Goal: Communication & Community: Answer question/provide support

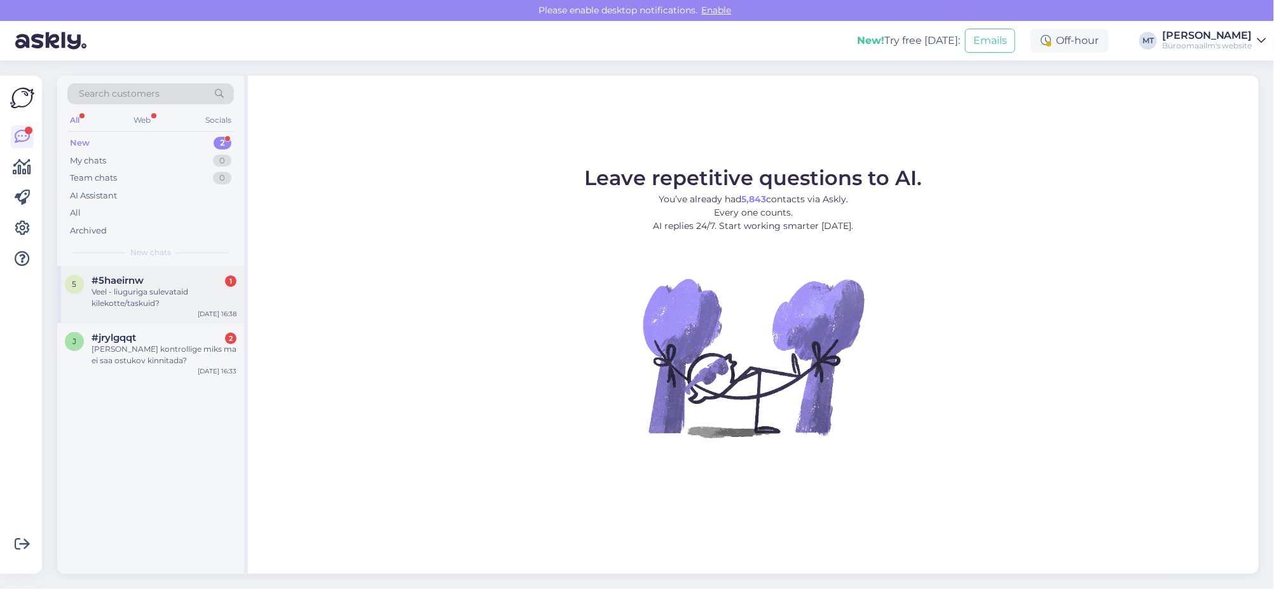
click at [108, 282] on span "#5haeirnw" at bounding box center [118, 280] width 52 height 11
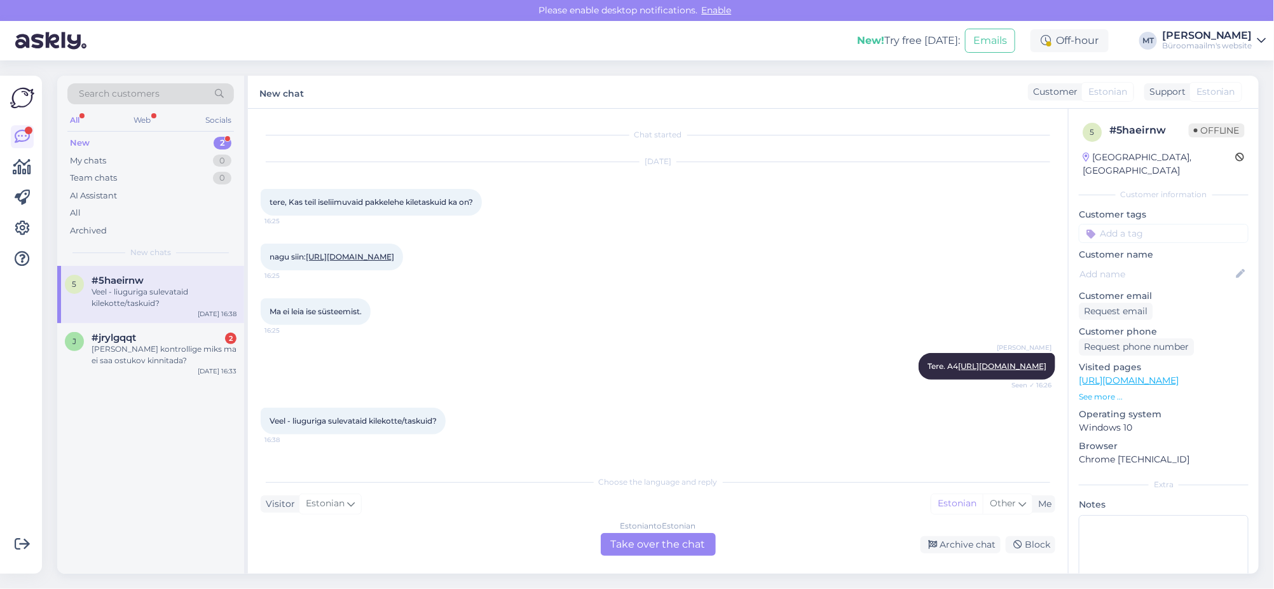
scroll to position [13, 0]
click at [666, 540] on div "Estonian to Estonian Take over the chat" at bounding box center [658, 544] width 115 height 23
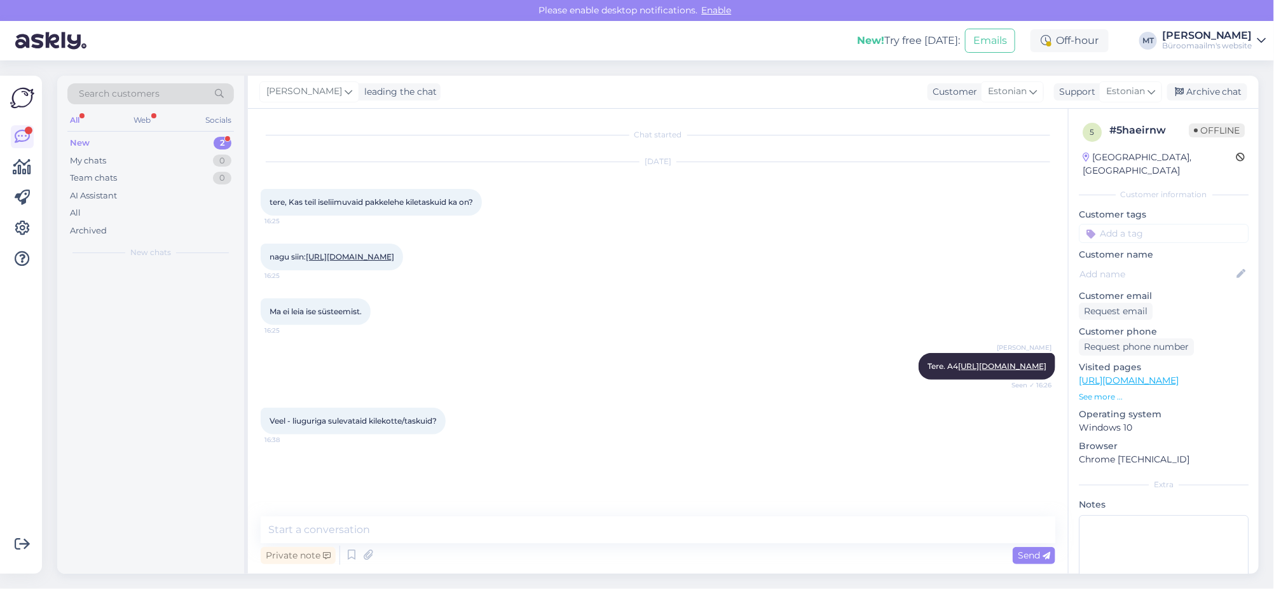
scroll to position [0, 0]
click at [358, 530] on textarea at bounding box center [658, 529] width 794 height 27
paste textarea "[URL][DOMAIN_NAME][PERSON_NAME]"
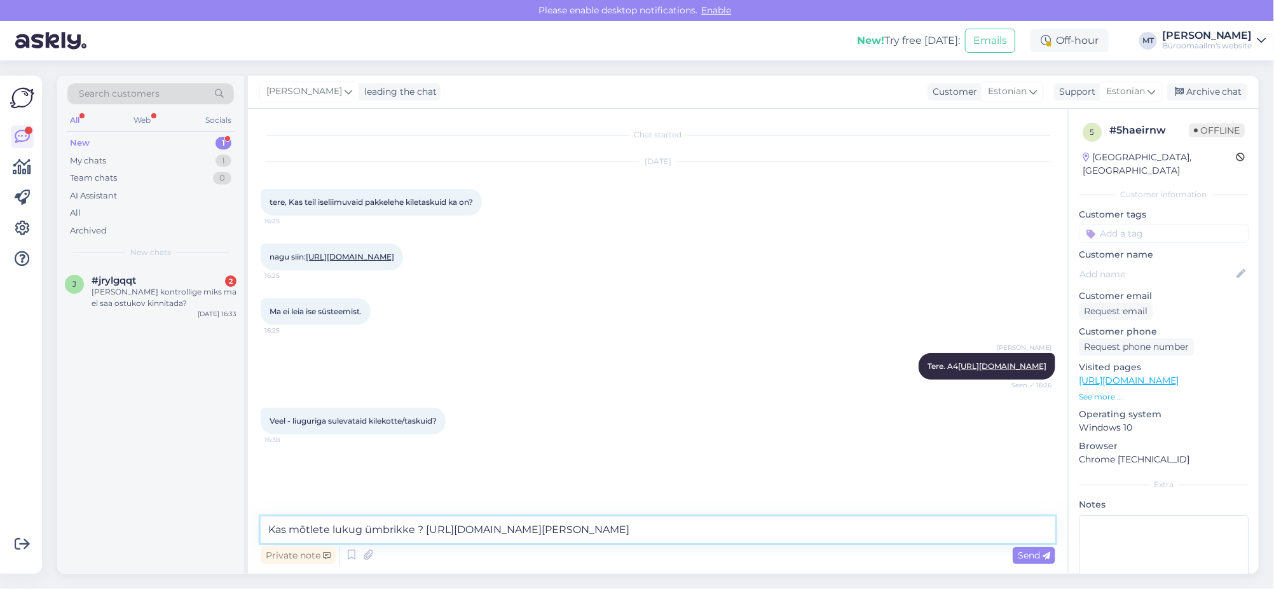
click at [358, 529] on textarea "Kas mõtlete lukug ümbrikke ? [URL][DOMAIN_NAME][PERSON_NAME]" at bounding box center [658, 529] width 794 height 27
type textarea "Kas mõtlete lukuga ümbrikke ? [URL][DOMAIN_NAME][PERSON_NAME]"
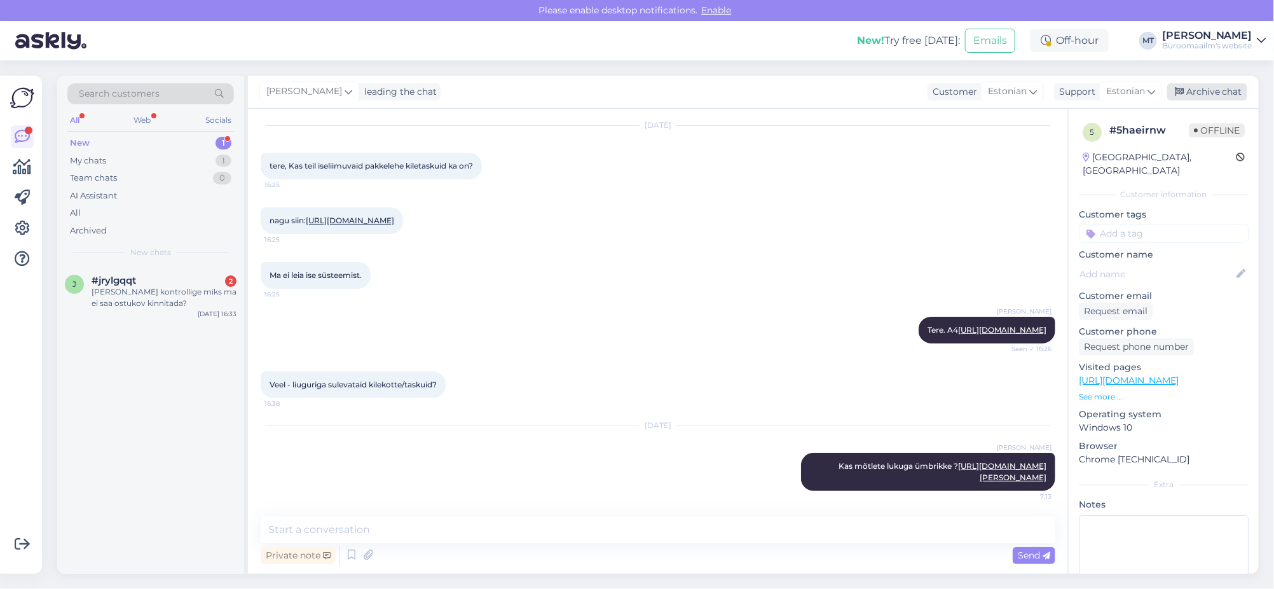
click at [1220, 93] on div "Archive chat" at bounding box center [1207, 91] width 80 height 17
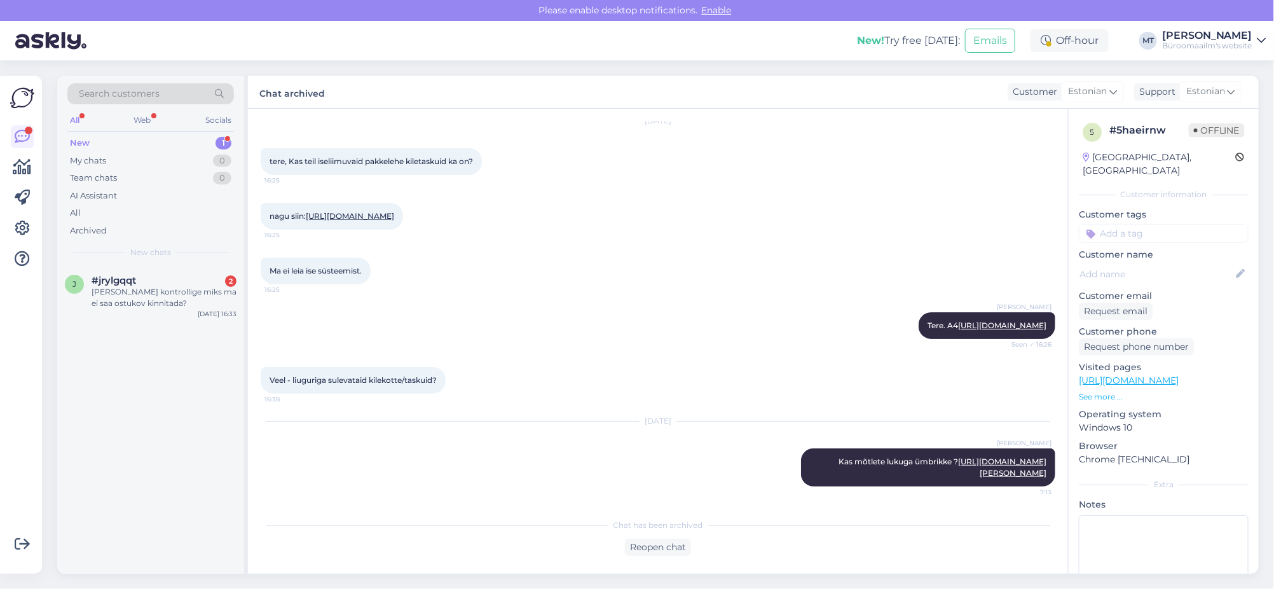
click at [82, 139] on div "New" at bounding box center [80, 143] width 20 height 13
click at [105, 290] on div "[PERSON_NAME] kontrollige miks ma ei saa ostukov kinnitada?" at bounding box center [164, 297] width 145 height 23
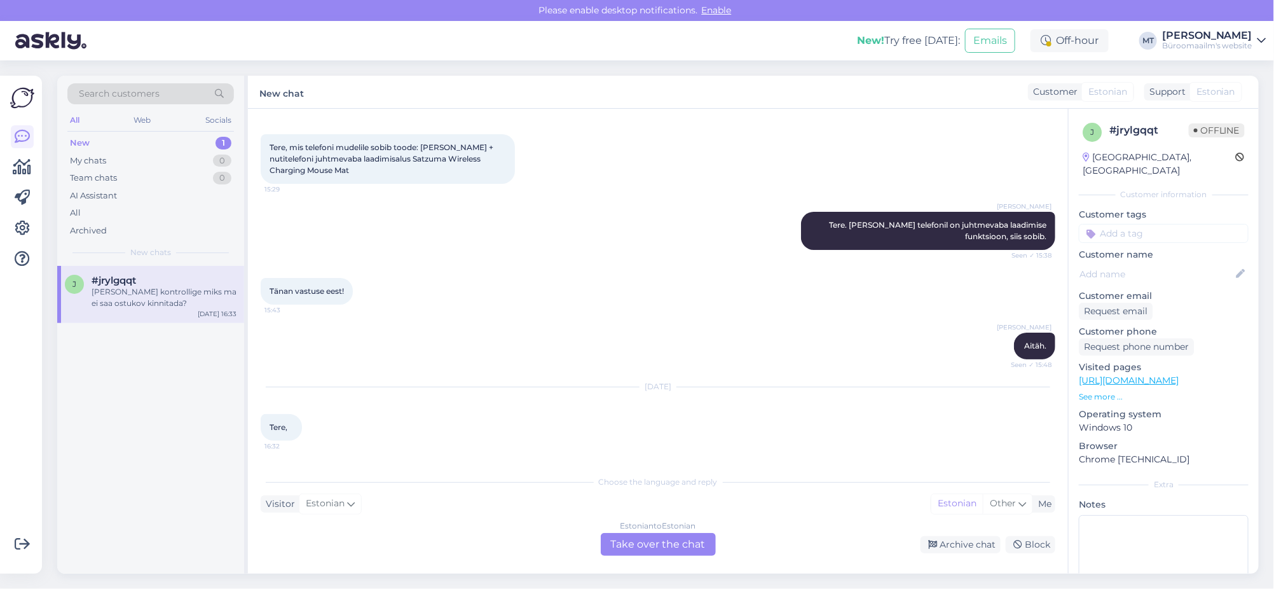
scroll to position [106, 0]
